Goal: Task Accomplishment & Management: Complete application form

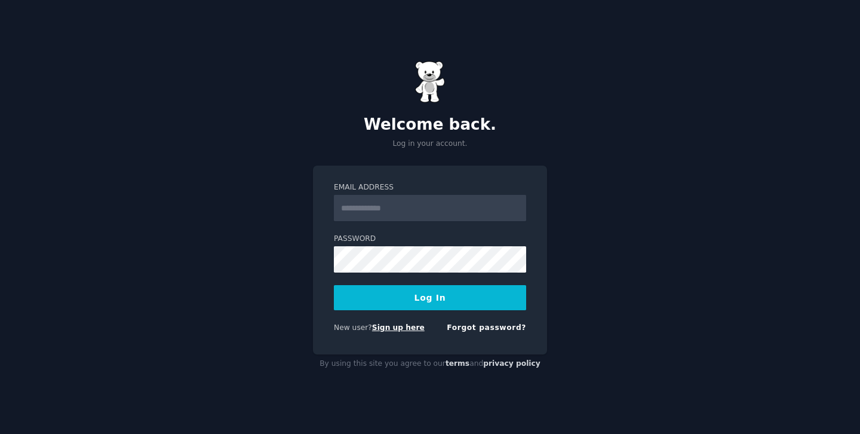
click at [407, 326] on link "Sign up here" at bounding box center [398, 327] width 53 height 8
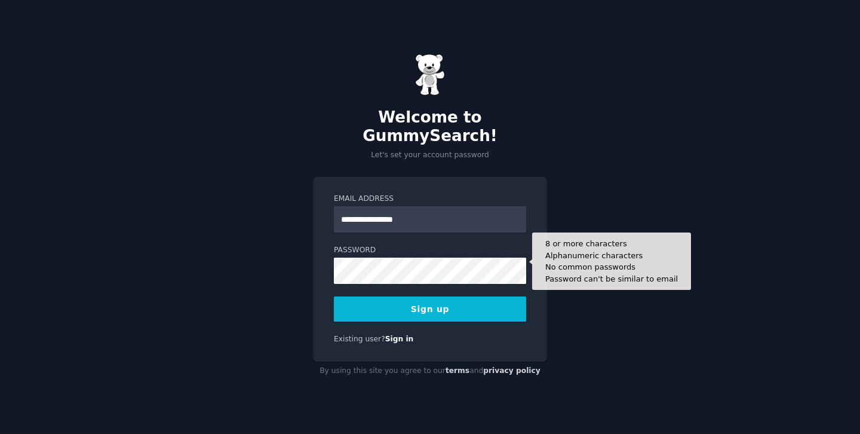
type input "**********"
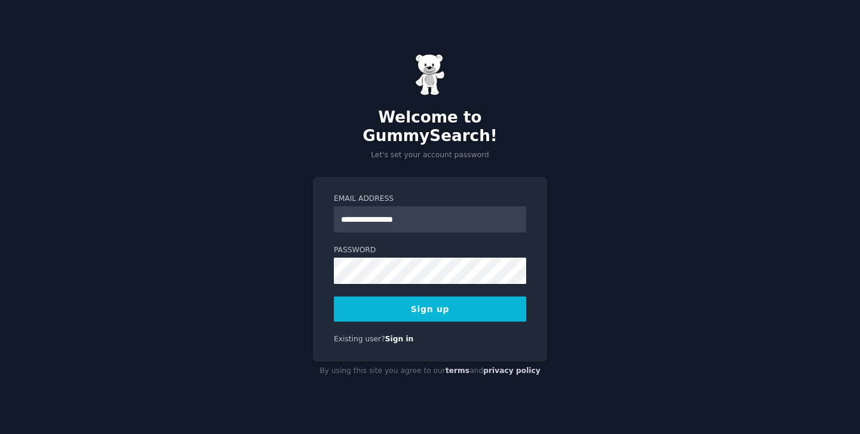
click at [320, 306] on div "**********" at bounding box center [430, 269] width 234 height 185
click at [415, 208] on input "**********" at bounding box center [430, 219] width 192 height 26
click at [306, 247] on div "Welcome to GummySearch! Let's set your account password Email Address Password …" at bounding box center [430, 217] width 860 height 434
paste input "**********"
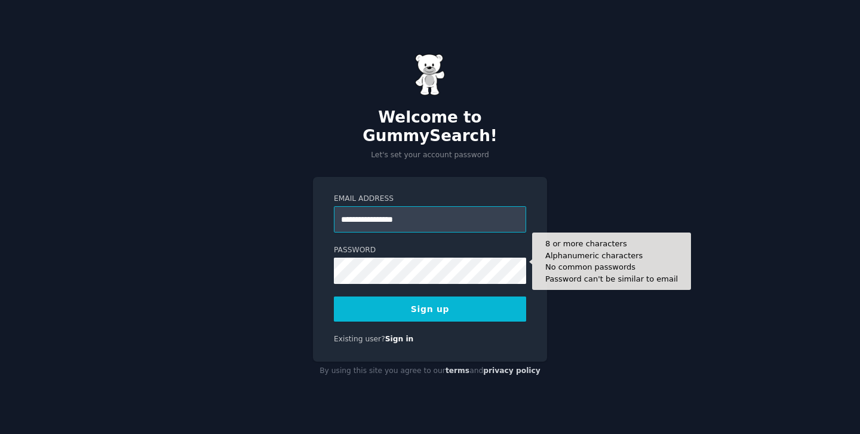
type input "**********"
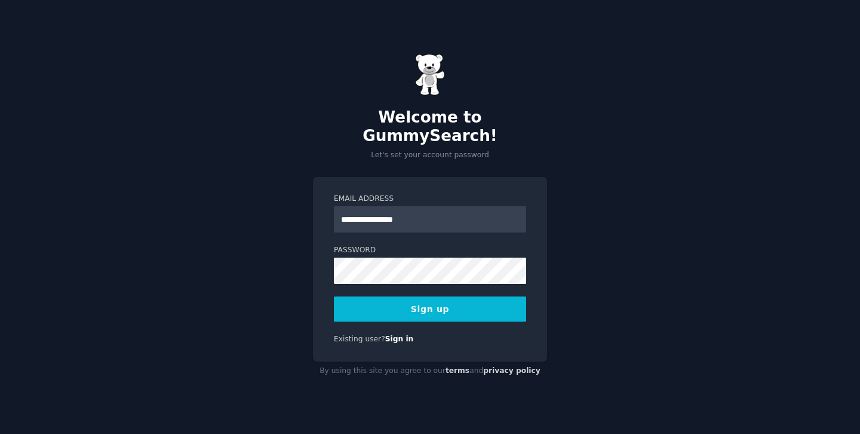
click at [379, 311] on button "Sign up" at bounding box center [430, 308] width 192 height 25
click at [373, 314] on div "**********" at bounding box center [430, 269] width 234 height 185
click at [374, 308] on button "Sign up" at bounding box center [430, 308] width 192 height 25
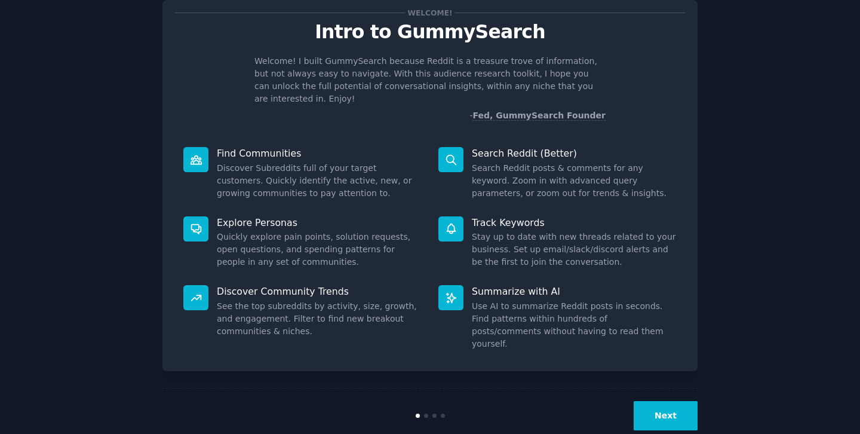
scroll to position [29, 0]
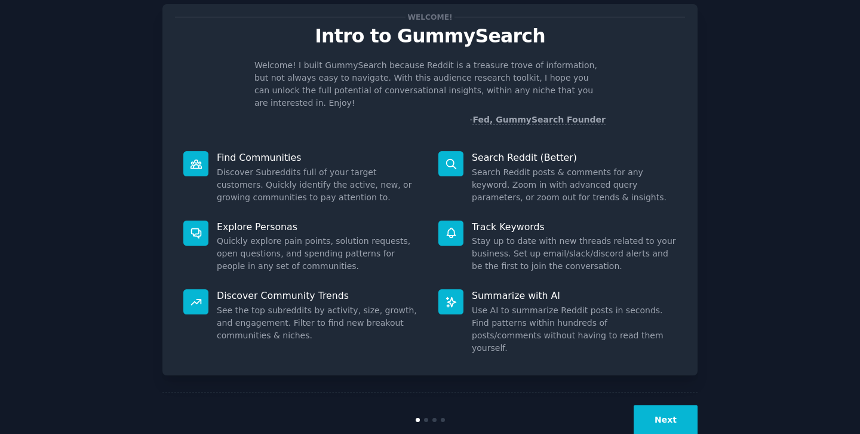
click at [667, 405] on button "Next" at bounding box center [666, 419] width 64 height 29
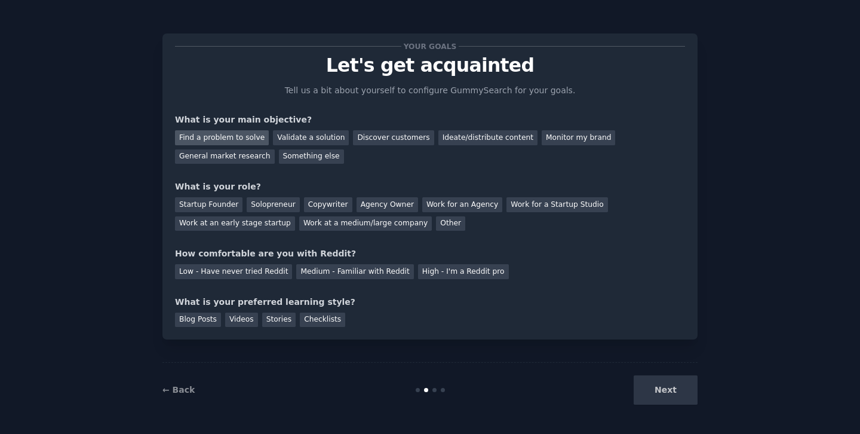
click at [254, 142] on div "Find a problem to solve" at bounding box center [222, 137] width 94 height 15
click at [289, 140] on div "Validate a solution" at bounding box center [311, 137] width 76 height 15
click at [251, 139] on div "Find a problem to solve" at bounding box center [222, 137] width 94 height 15
click at [290, 136] on div "Validate a solution" at bounding box center [311, 137] width 76 height 15
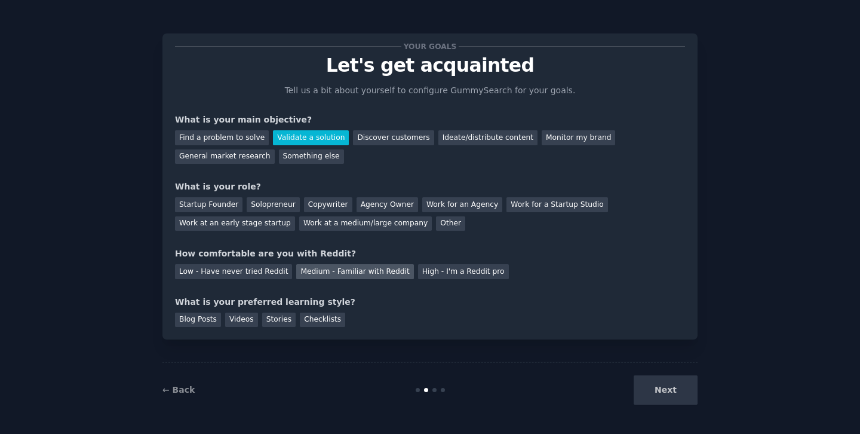
click at [351, 270] on div "Medium - Familiar with Reddit" at bounding box center [354, 271] width 117 height 15
click at [260, 273] on div "Low - Have never tried Reddit" at bounding box center [233, 271] width 117 height 15
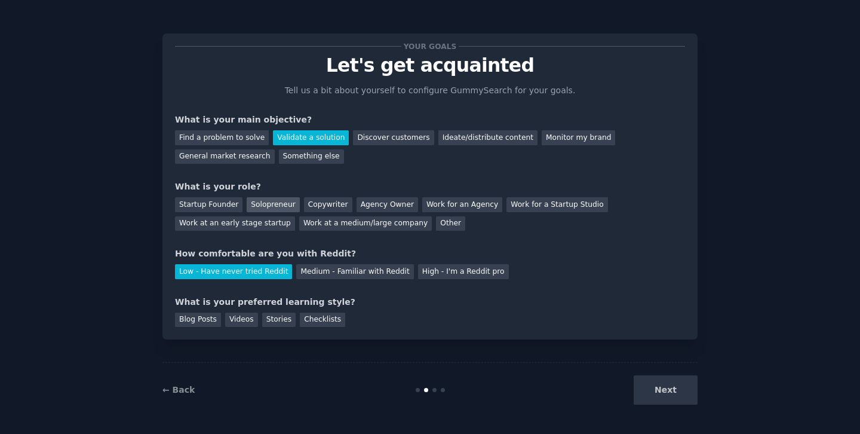
click at [269, 201] on div "Solopreneur" at bounding box center [273, 204] width 53 height 15
click at [243, 321] on div "Videos" at bounding box center [241, 319] width 33 height 15
click at [666, 383] on button "Next" at bounding box center [666, 389] width 64 height 29
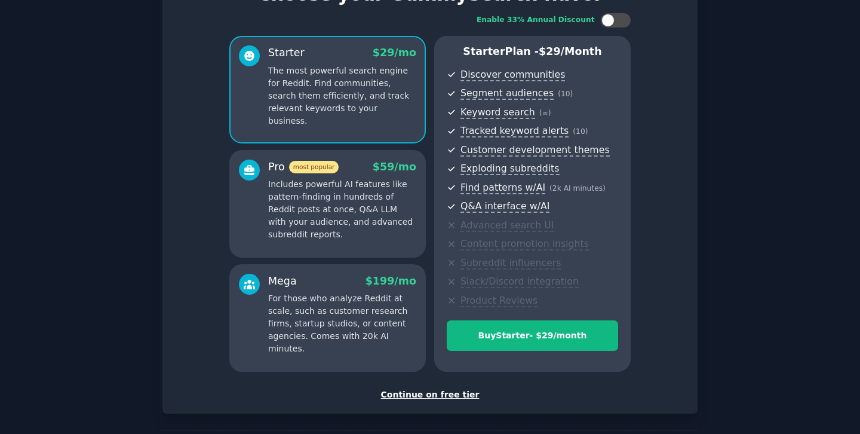
scroll to position [122, 0]
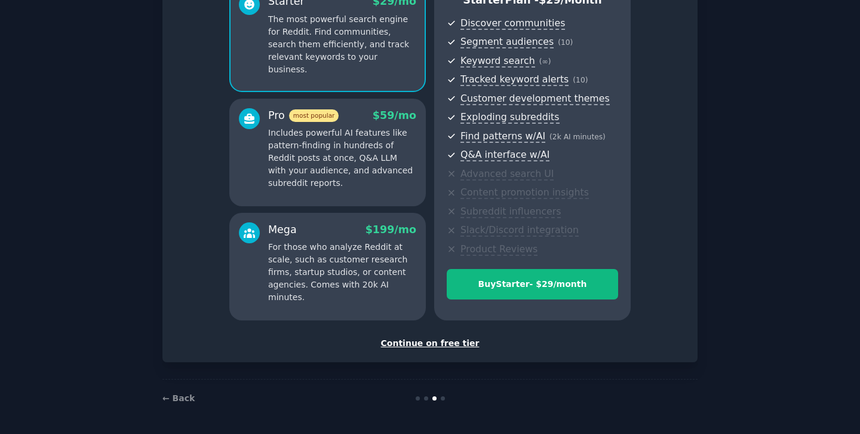
click at [428, 341] on div "Continue on free tier" at bounding box center [430, 343] width 510 height 13
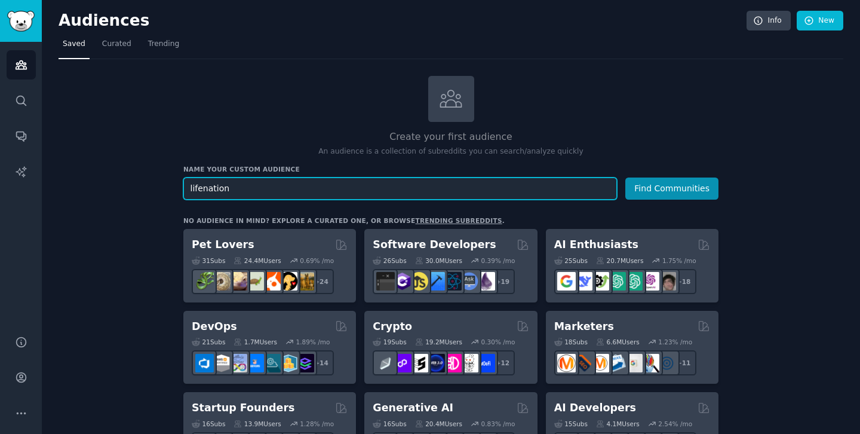
type input "lifenation"
click at [625, 177] on button "Find Communities" at bounding box center [671, 188] width 93 height 22
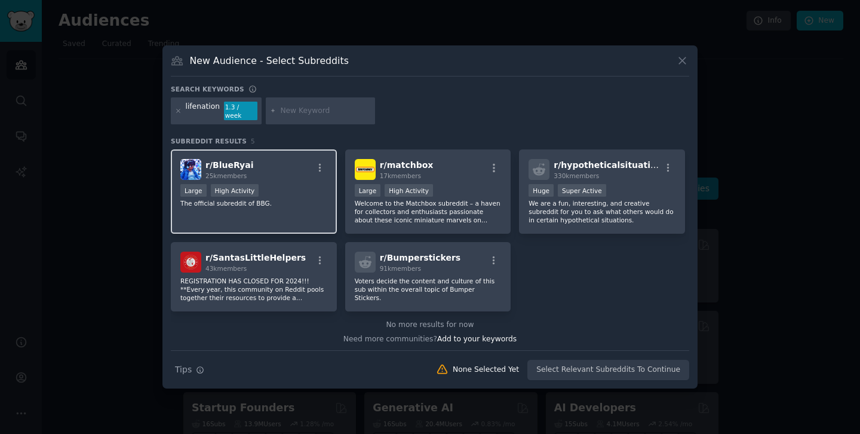
click at [286, 213] on div "r/ BlueRyai 25k members >= 80th percentile for submissions / day Large High Act…" at bounding box center [254, 191] width 166 height 84
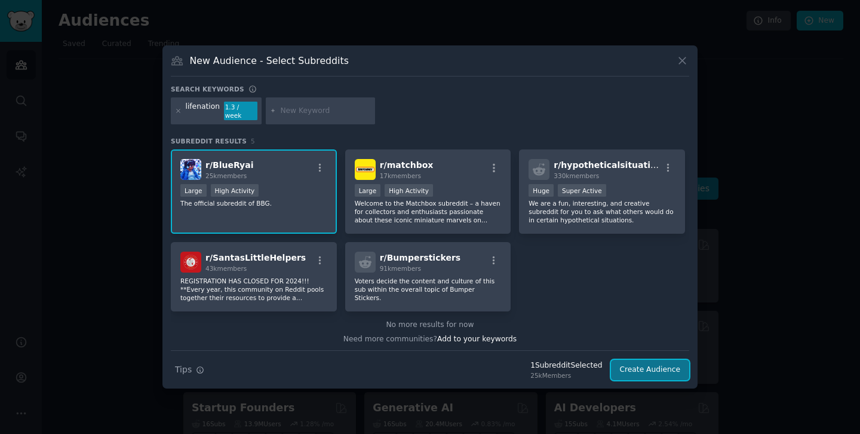
click at [673, 369] on button "Create Audience" at bounding box center [650, 370] width 79 height 20
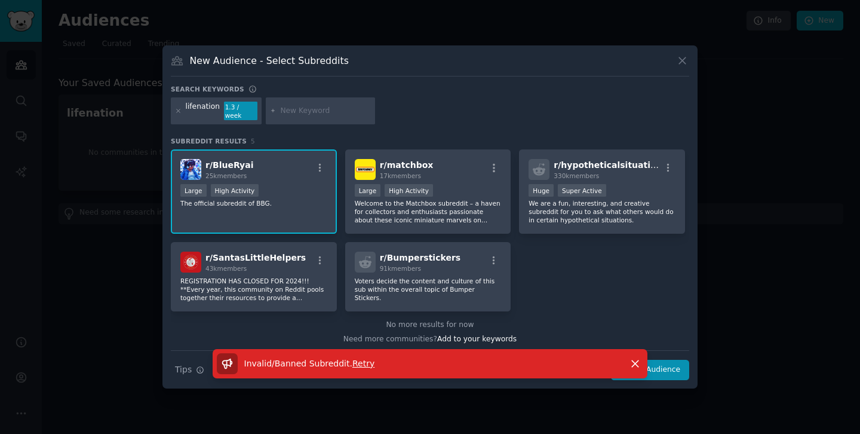
click at [182, 93] on h3 "Search keywords" at bounding box center [207, 89] width 73 height 8
click at [598, 93] on div "Search keywords" at bounding box center [430, 91] width 519 height 13
click at [431, 92] on div "Search keywords" at bounding box center [430, 91] width 519 height 13
click at [686, 66] on icon at bounding box center [682, 60] width 13 height 13
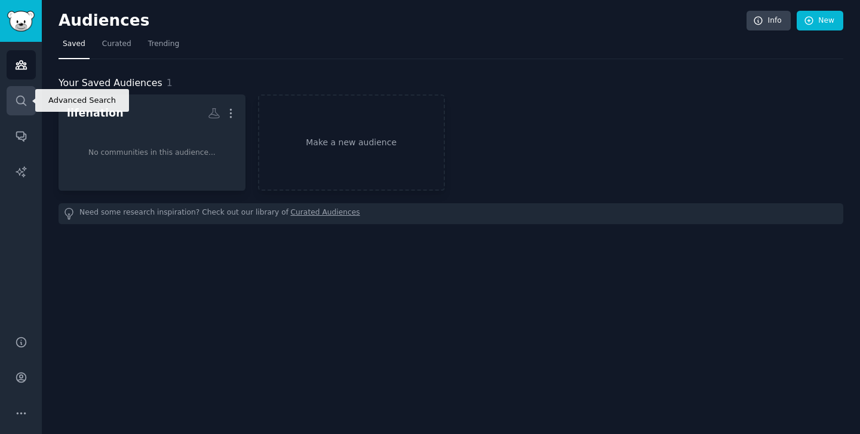
click at [23, 86] on link "Search" at bounding box center [21, 100] width 29 height 29
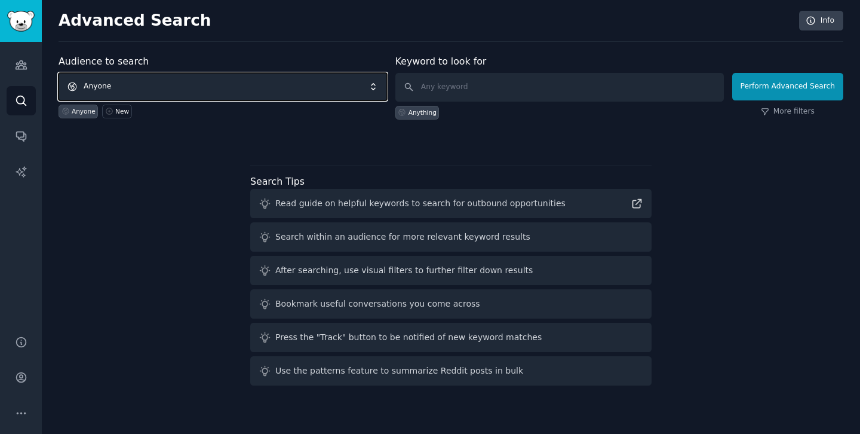
click at [121, 86] on span "Anyone" at bounding box center [223, 86] width 329 height 27
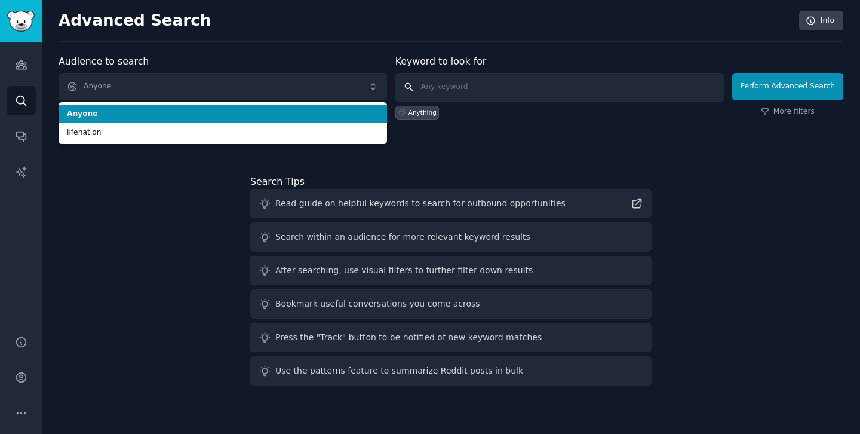
click at [444, 93] on input "text" at bounding box center [559, 87] width 329 height 29
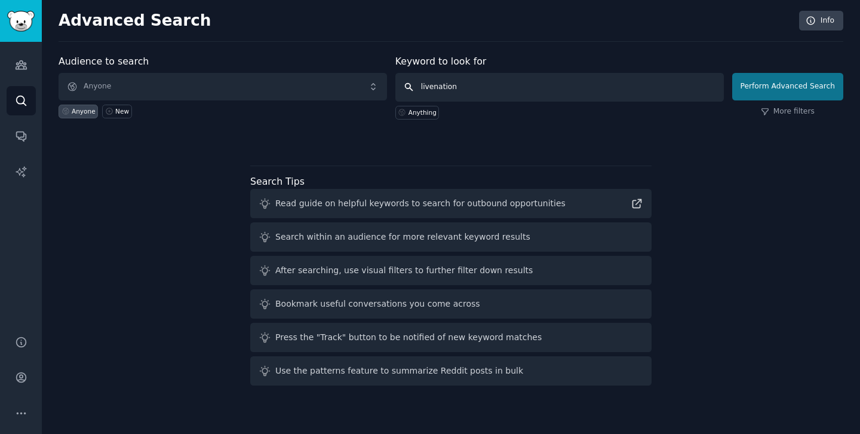
type input "livenation"
click at [808, 96] on button "Perform Advanced Search" at bounding box center [787, 86] width 111 height 27
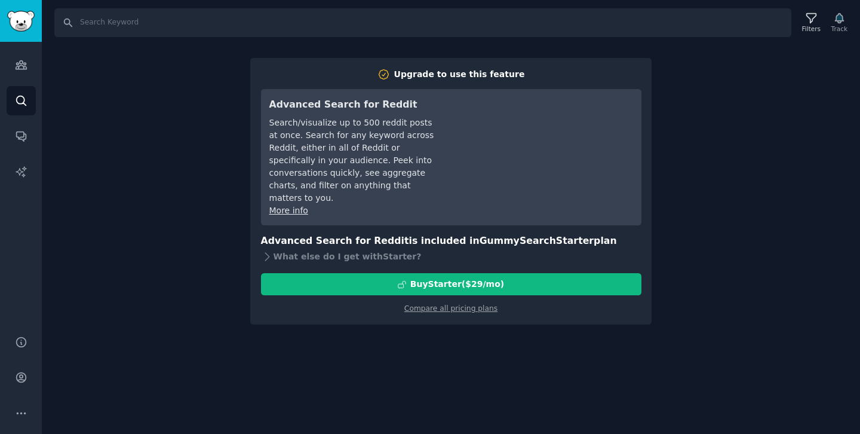
click at [125, 109] on div "Search Filters Track Upgrade to use this feature Advanced Search for Reddit Sea…" at bounding box center [451, 217] width 818 height 434
click at [24, 106] on icon "Sidebar" at bounding box center [21, 100] width 13 height 13
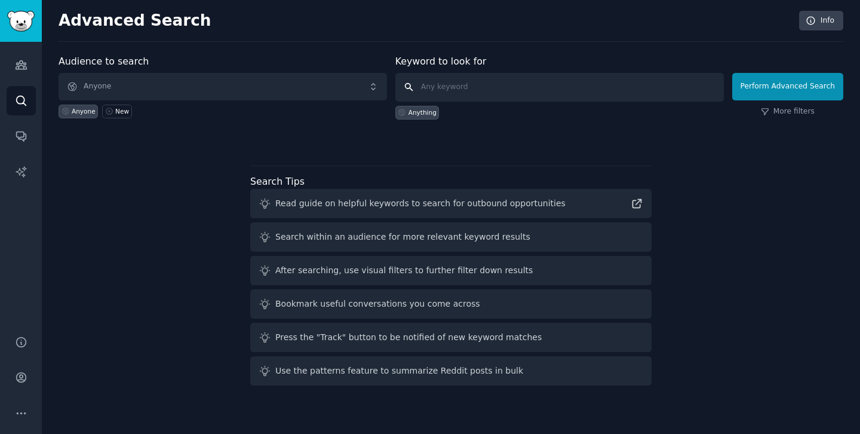
click at [496, 91] on input "text" at bounding box center [559, 87] width 329 height 29
type input "l"
type input "livenation"
click button "Perform Advanced Search" at bounding box center [787, 86] width 111 height 27
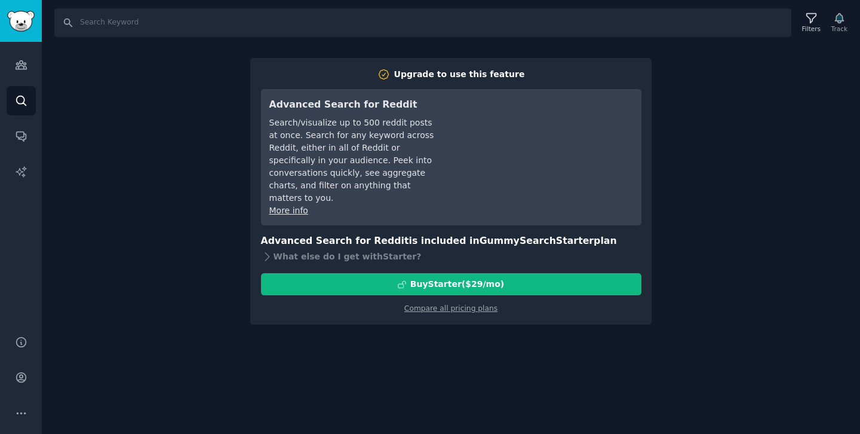
click at [430, 295] on div "Compare all pricing plans" at bounding box center [451, 304] width 381 height 19
click at [430, 304] on link "Compare all pricing plans" at bounding box center [450, 308] width 93 height 8
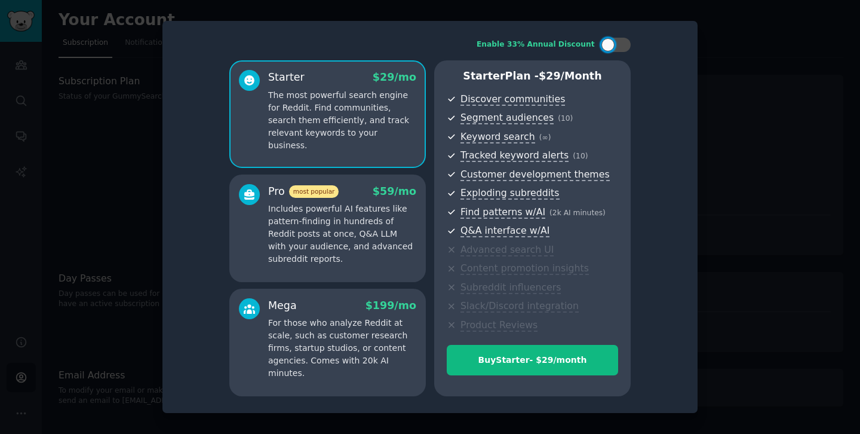
click at [783, 58] on div at bounding box center [430, 217] width 860 height 434
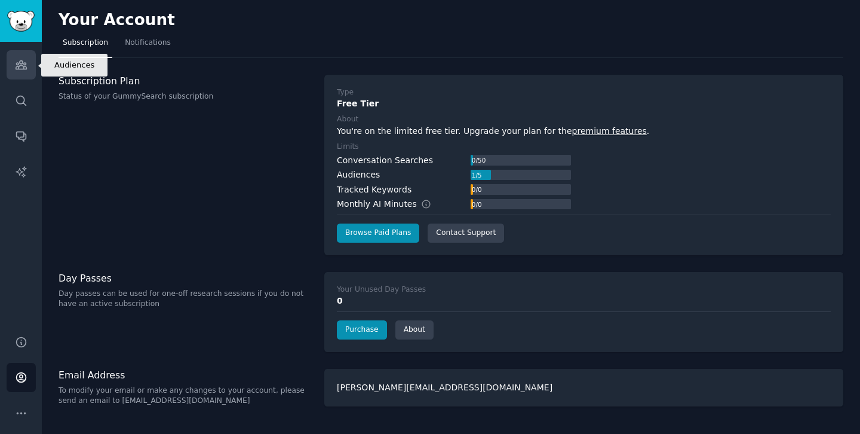
click at [22, 64] on icon "Sidebar" at bounding box center [21, 65] width 13 height 13
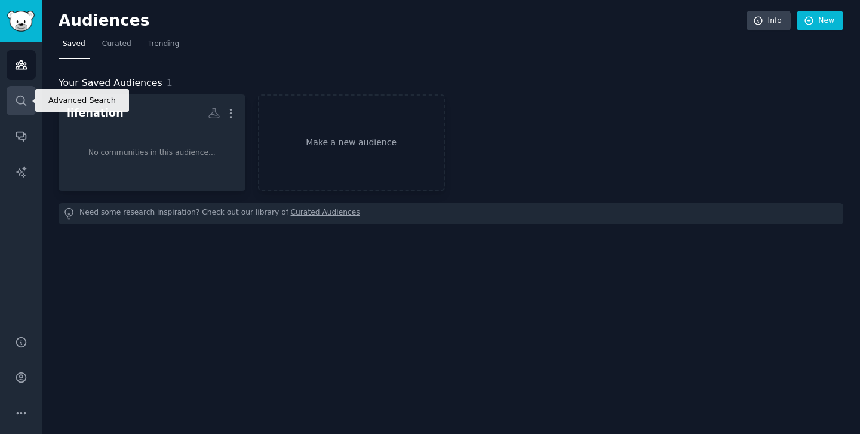
click at [24, 97] on icon "Sidebar" at bounding box center [21, 101] width 10 height 10
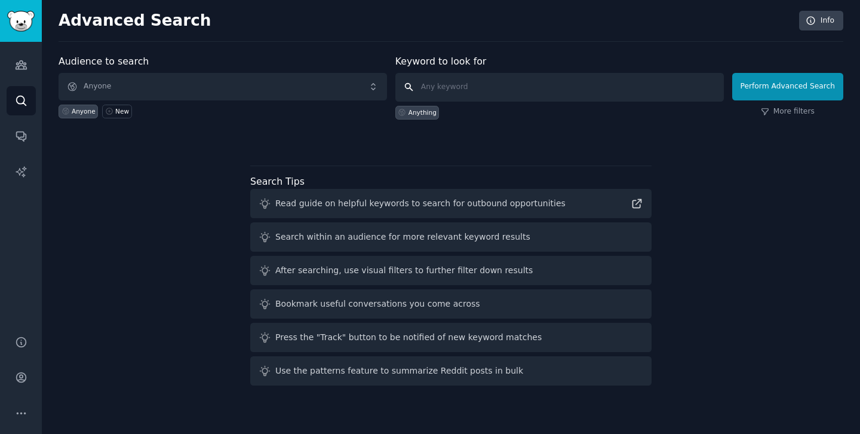
click at [467, 93] on input "text" at bounding box center [559, 87] width 329 height 29
type input "livenation"
click button "Perform Advanced Search" at bounding box center [787, 86] width 111 height 27
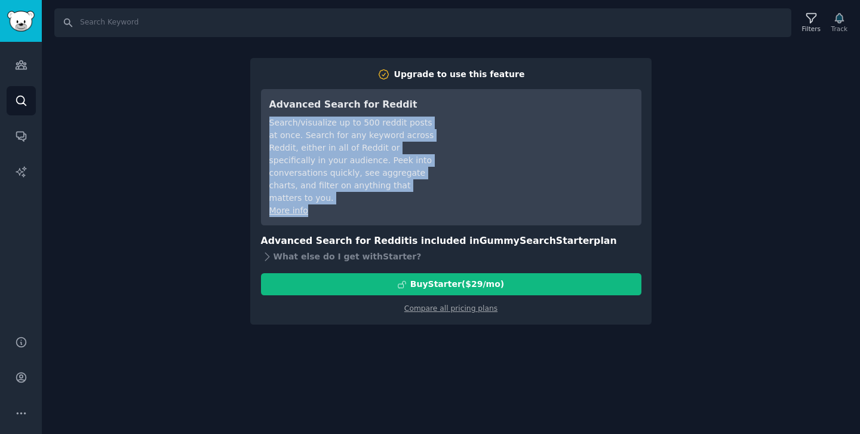
drag, startPoint x: 364, startPoint y: 114, endPoint x: 389, endPoint y: 201, distance: 90.6
click at [389, 201] on div "Advanced Search for Reddit Search/visualize up to 500 reddit posts at once. Sea…" at bounding box center [353, 156] width 168 height 119
click at [389, 204] on div "More info" at bounding box center [353, 210] width 168 height 13
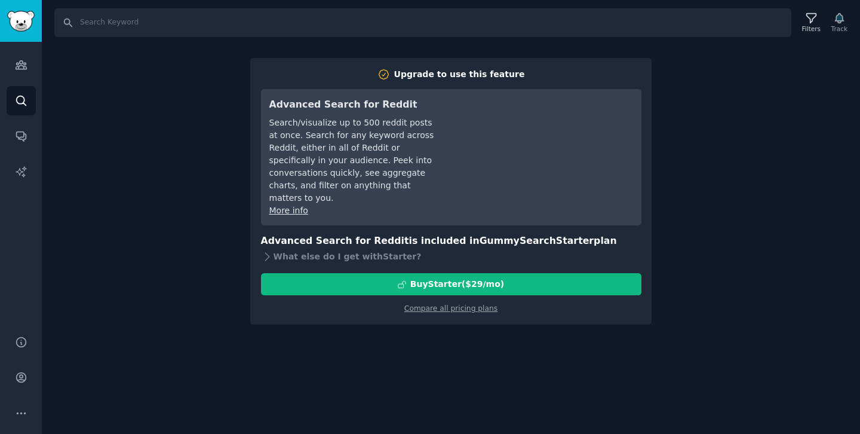
click at [147, 103] on div "Search Filters Track Upgrade to use this feature Advanced Search for Reddit Sea…" at bounding box center [451, 217] width 818 height 434
click at [19, 24] on img "Sidebar" at bounding box center [20, 21] width 27 height 21
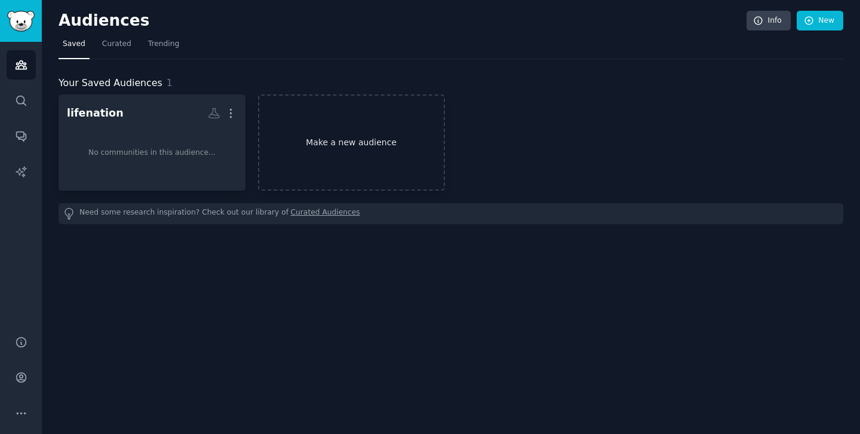
click at [324, 122] on link "Make a new audience" at bounding box center [351, 142] width 187 height 96
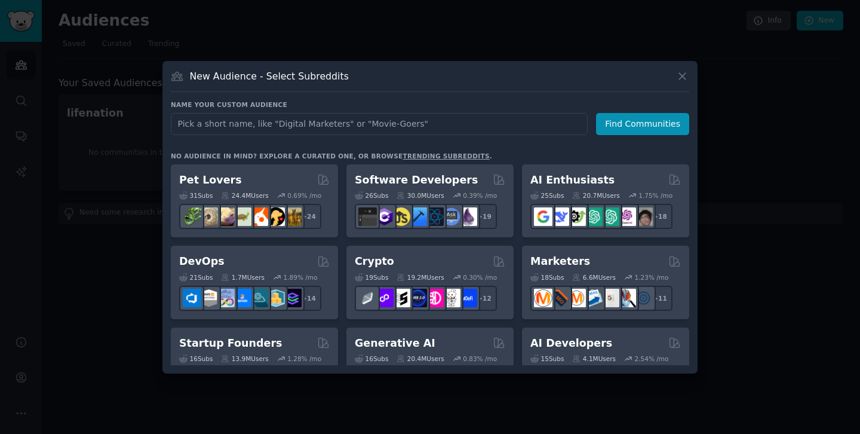
click at [331, 25] on div at bounding box center [430, 217] width 860 height 434
